Goal: Information Seeking & Learning: Learn about a topic

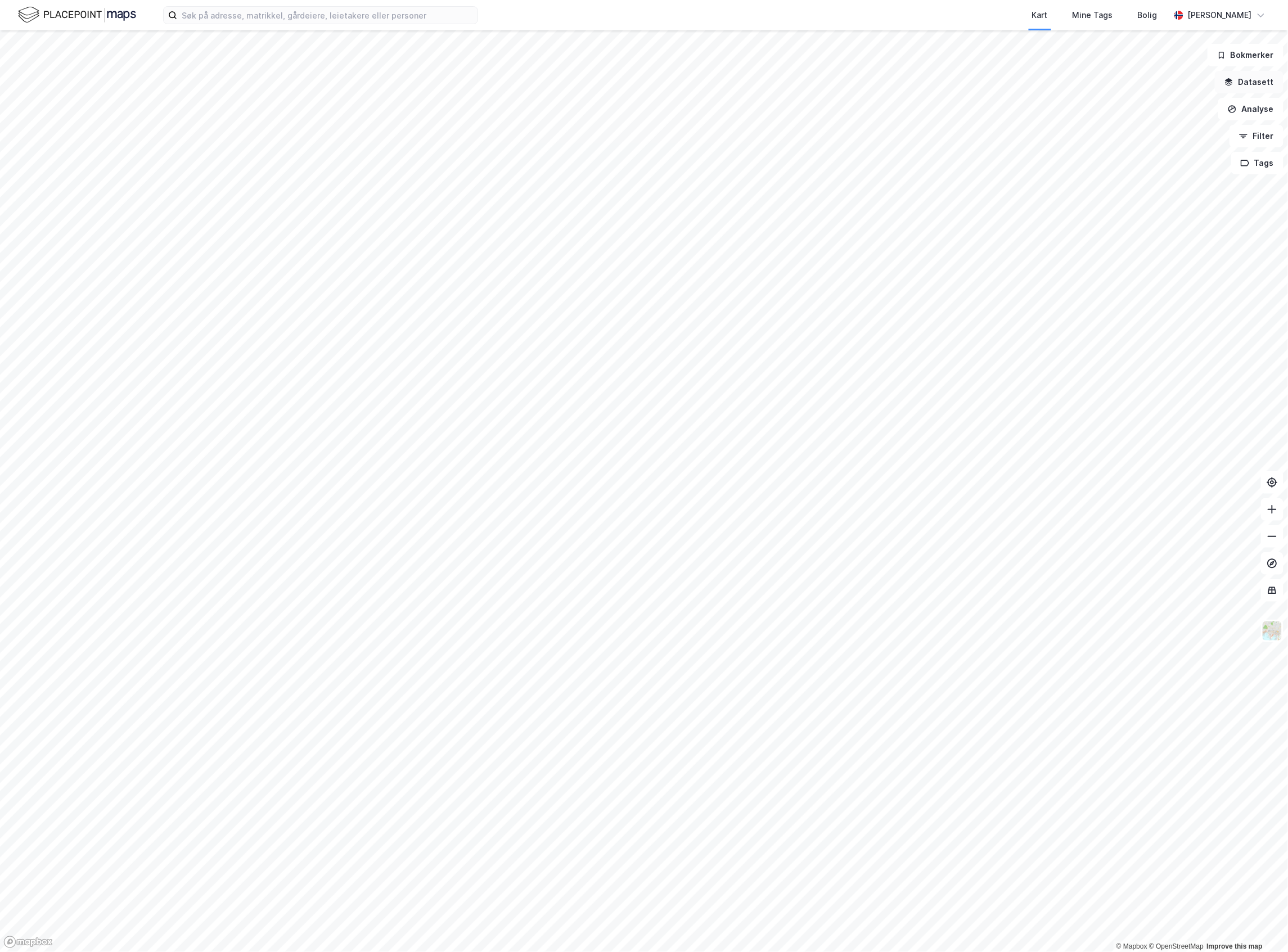
click at [1243, 80] on button "Datasett" at bounding box center [1249, 82] width 69 height 22
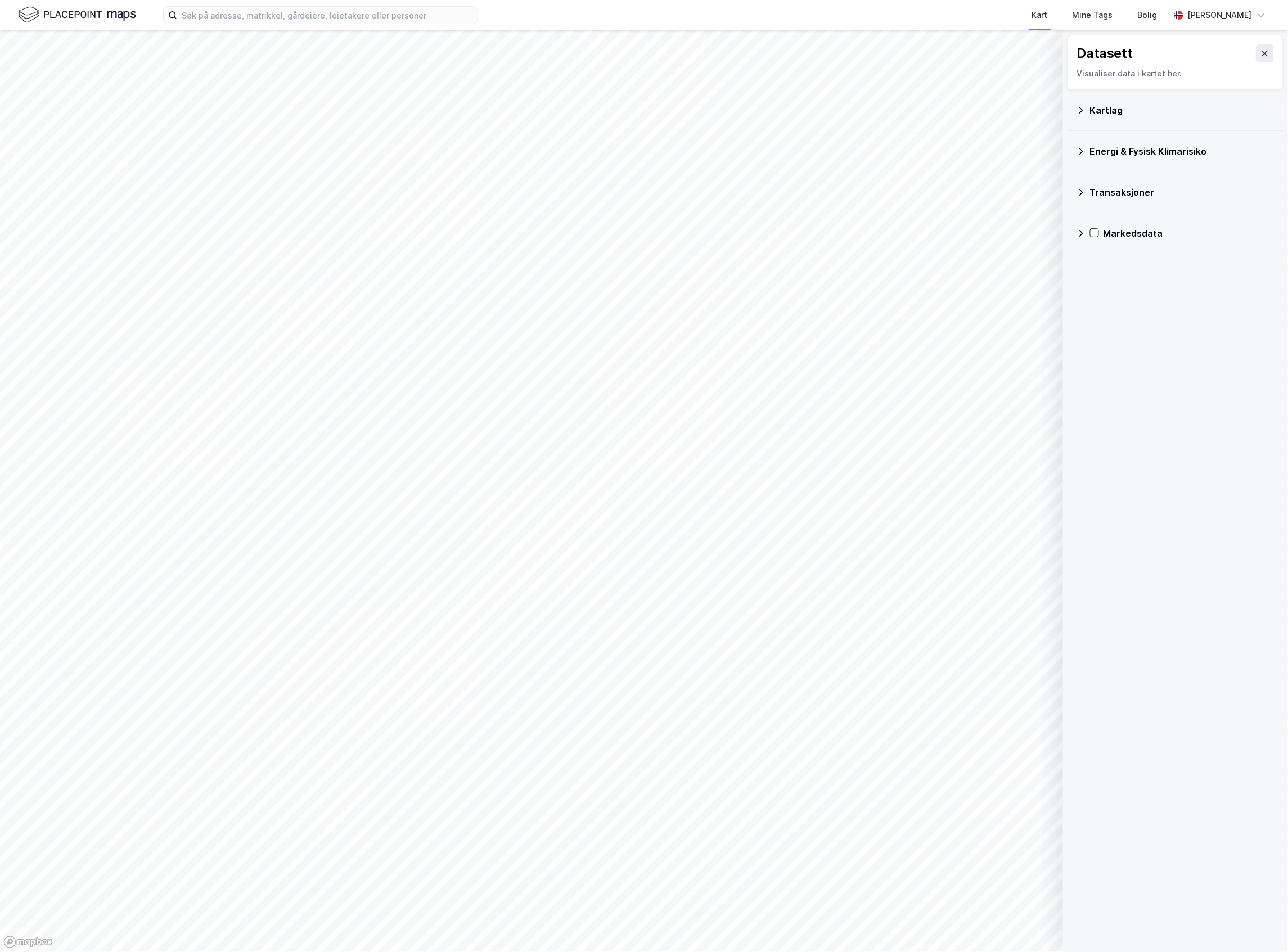
click at [1118, 117] on div "Kartlag" at bounding box center [1175, 110] width 198 height 27
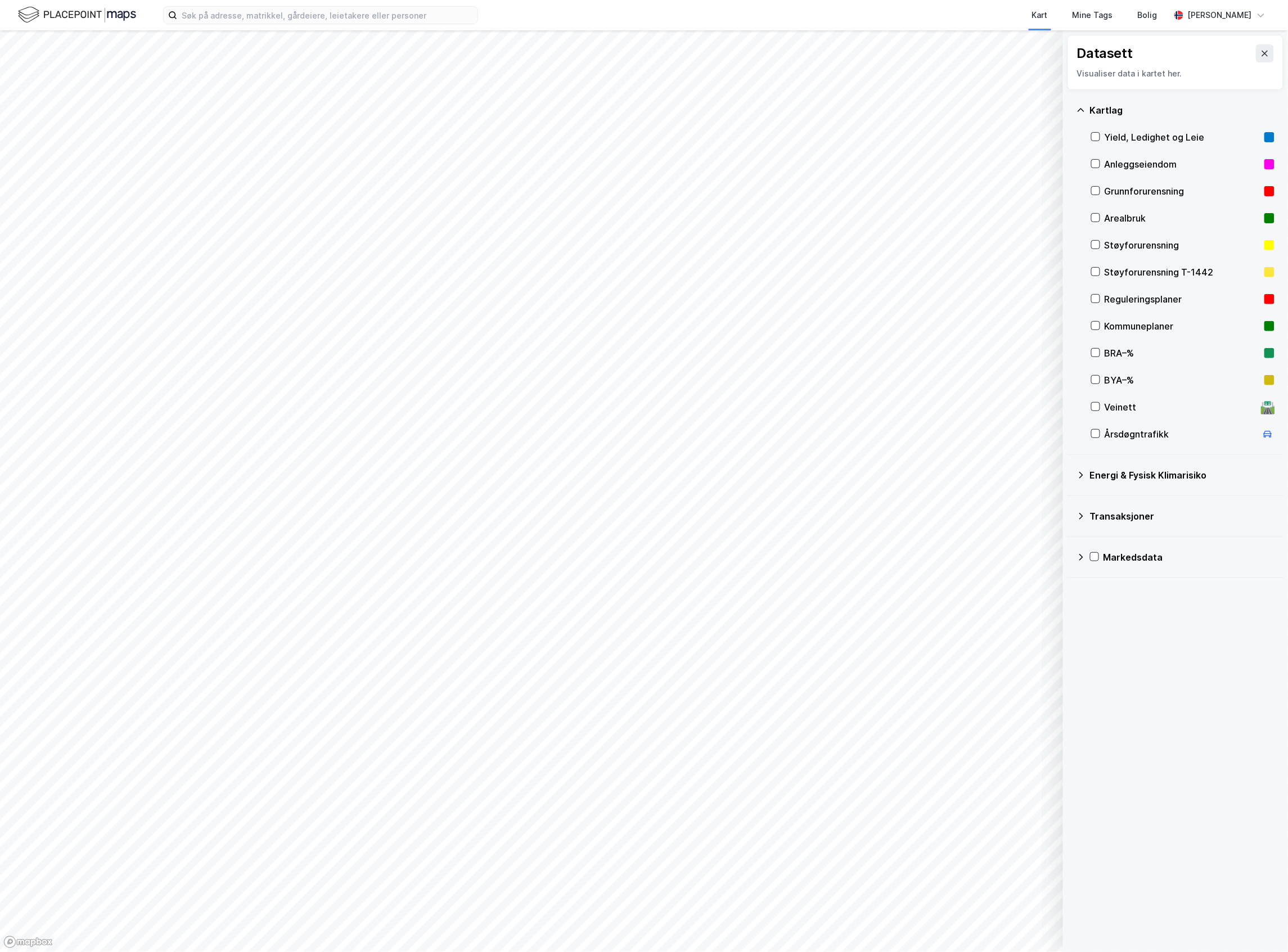
click at [1161, 134] on div "Yield, Ledighet og Leie" at bounding box center [1181, 137] width 155 height 14
click at [1011, 924] on button "Vis" at bounding box center [1005, 922] width 93 height 18
click at [1235, 12] on div "[PERSON_NAME]" at bounding box center [1219, 15] width 64 height 14
click at [32, 18] on img at bounding box center [77, 15] width 118 height 20
click at [1112, 11] on div "Mine Tags" at bounding box center [1092, 15] width 40 height 14
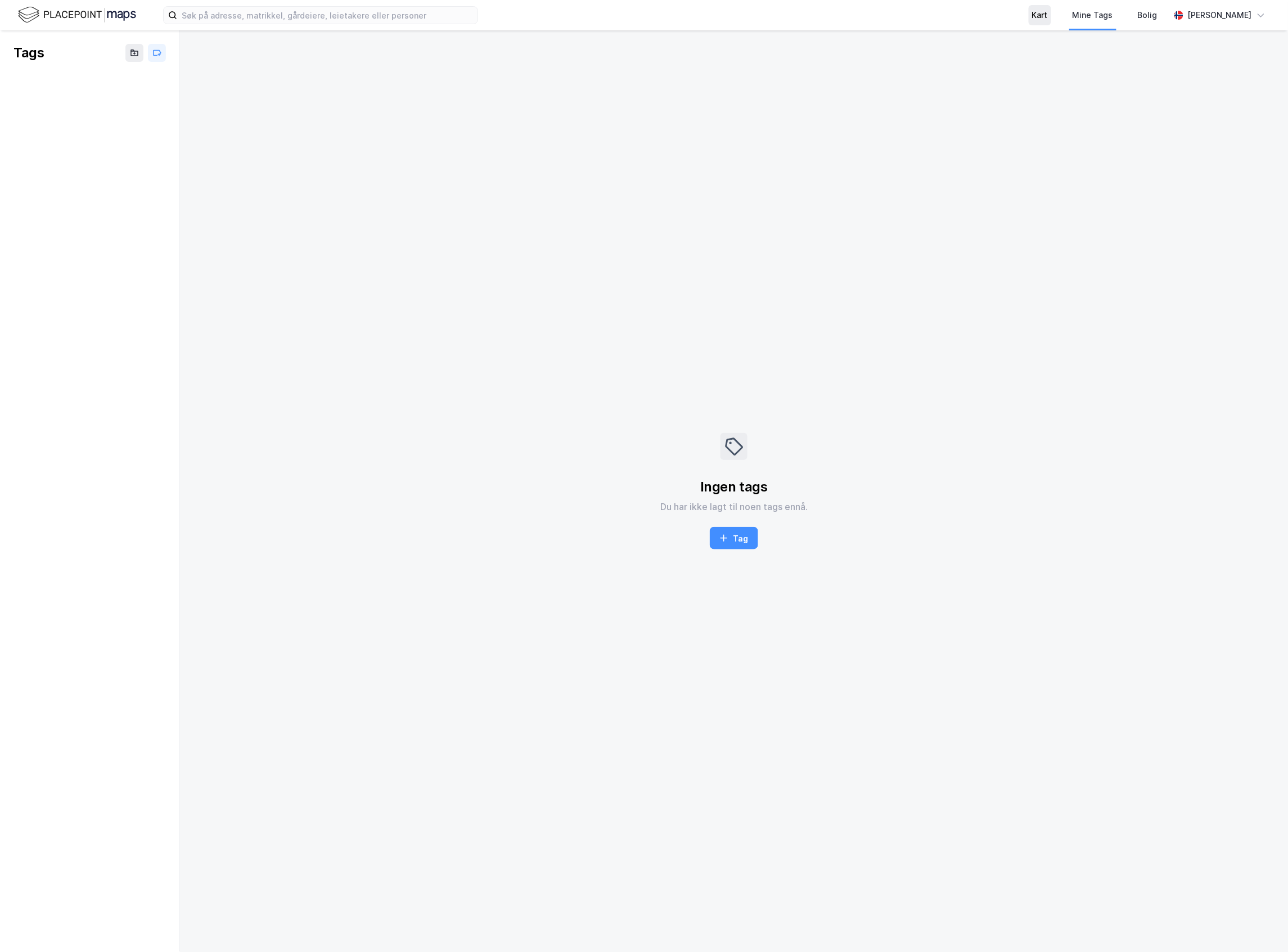
click at [1047, 14] on div "Kart" at bounding box center [1040, 15] width 15 height 14
click at [1157, 12] on div "Bolig" at bounding box center [1147, 15] width 20 height 14
